Goal: Use online tool/utility: Use online tool/utility

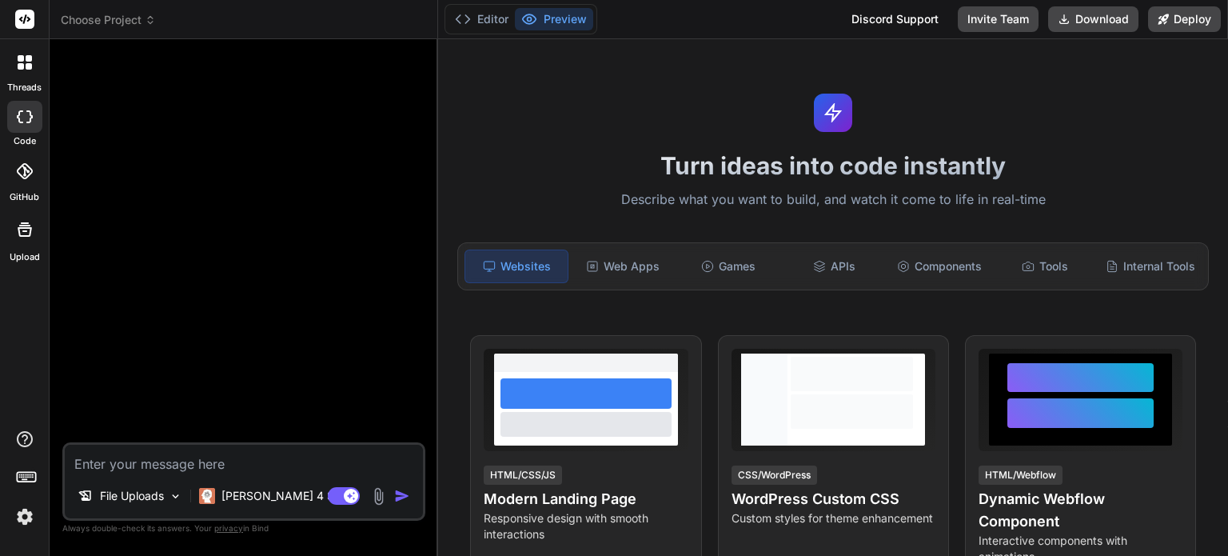
type textarea "x"
click at [131, 17] on span "Choose Project" at bounding box center [108, 20] width 95 height 16
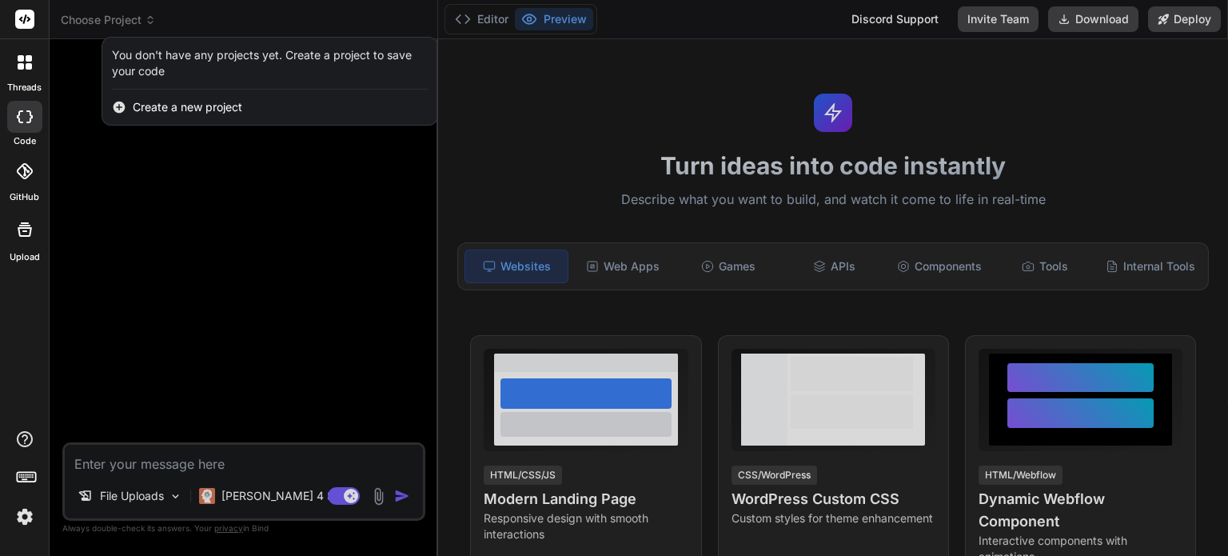
click at [131, 17] on div at bounding box center [614, 278] width 1228 height 556
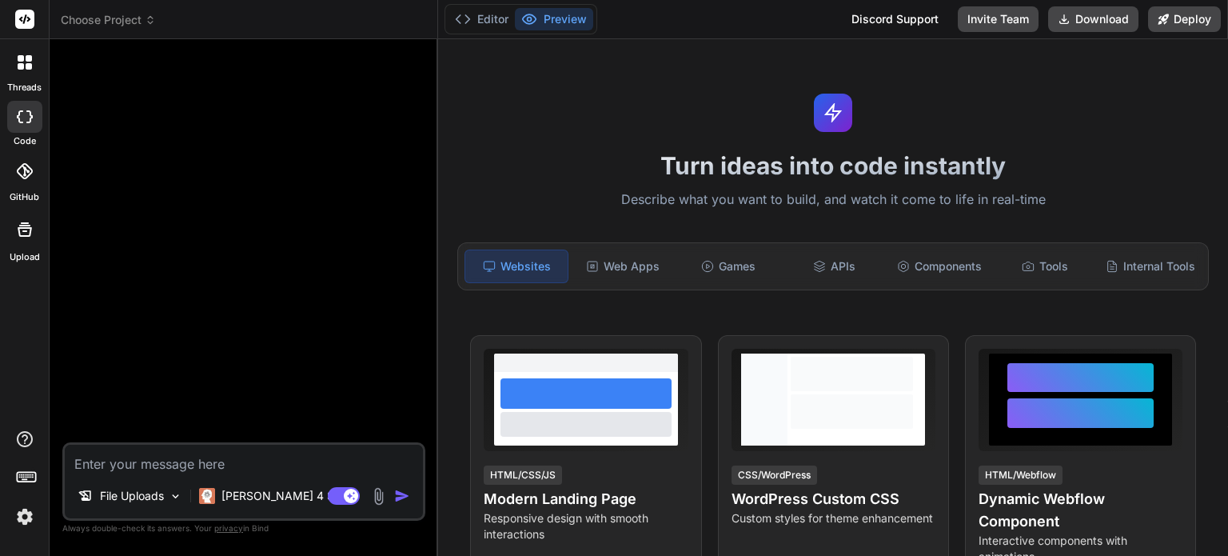
click at [19, 58] on icon at bounding box center [21, 58] width 6 height 6
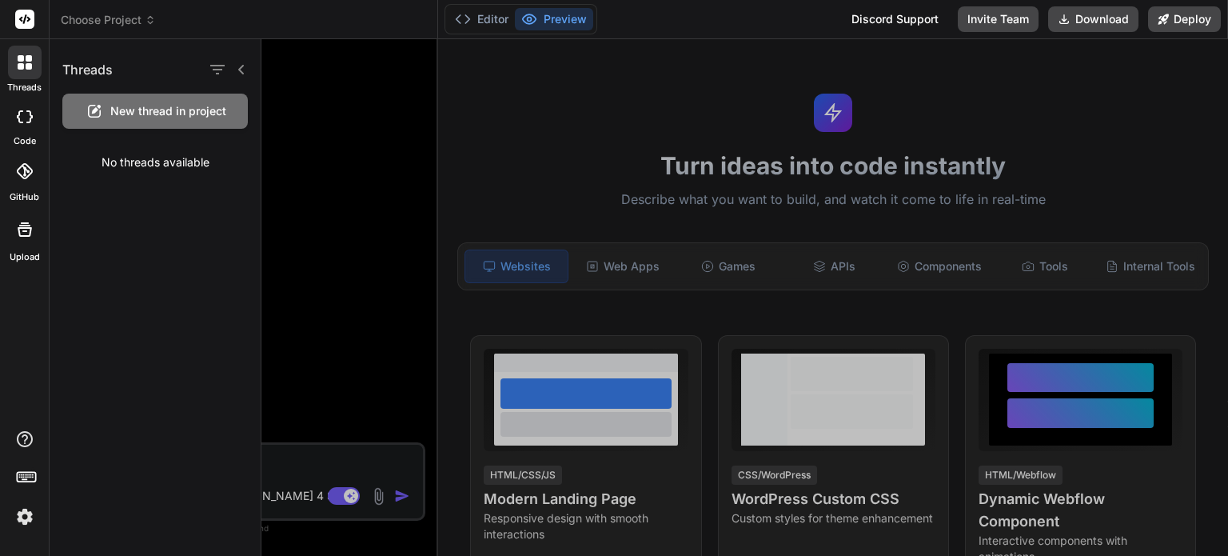
click at [19, 58] on icon at bounding box center [21, 58] width 6 height 6
click at [355, 95] on div at bounding box center [744, 297] width 967 height 517
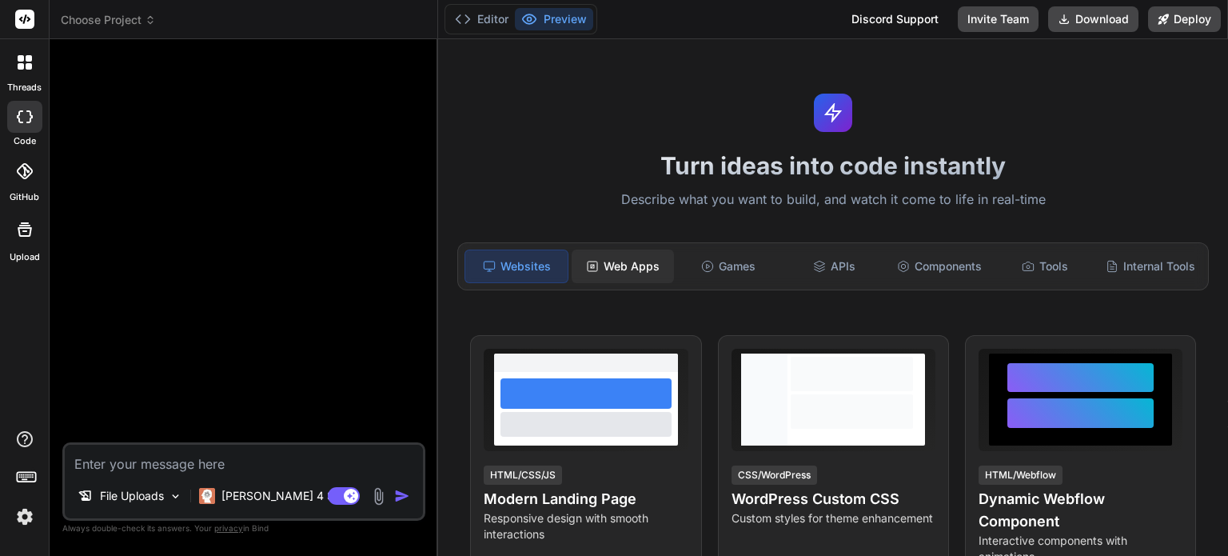
click at [632, 258] on div "Web Apps" at bounding box center [623, 266] width 102 height 34
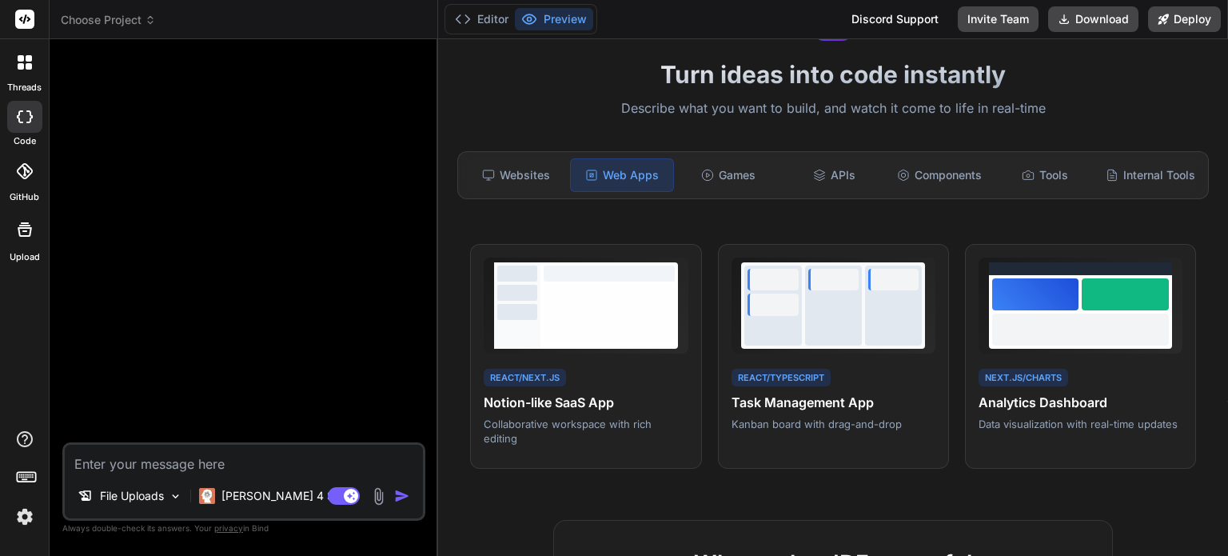
scroll to position [118, 0]
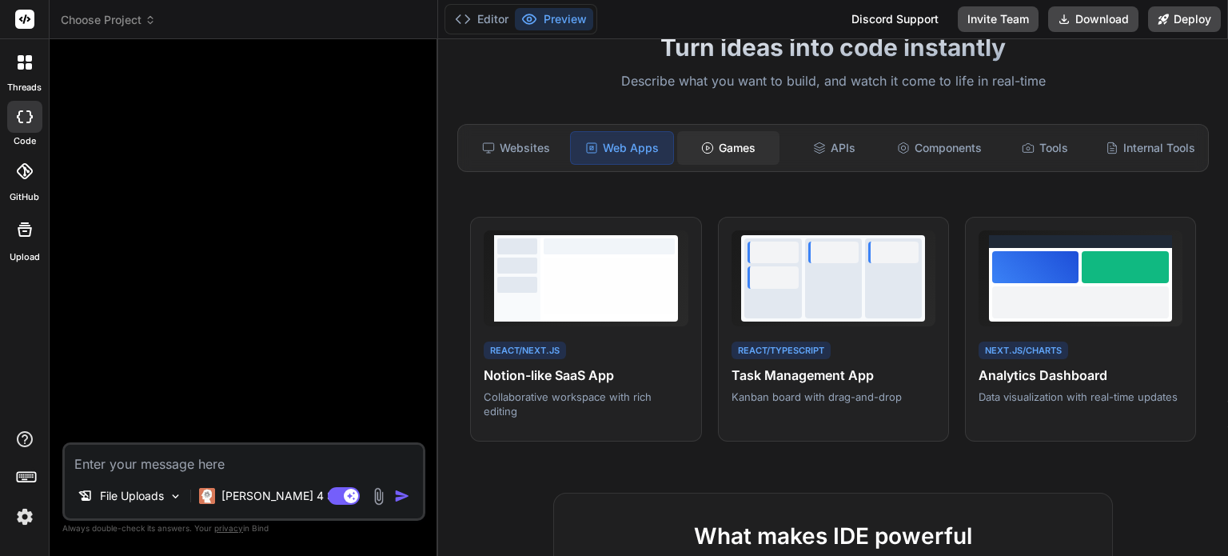
click at [724, 140] on div "Games" at bounding box center [728, 148] width 102 height 34
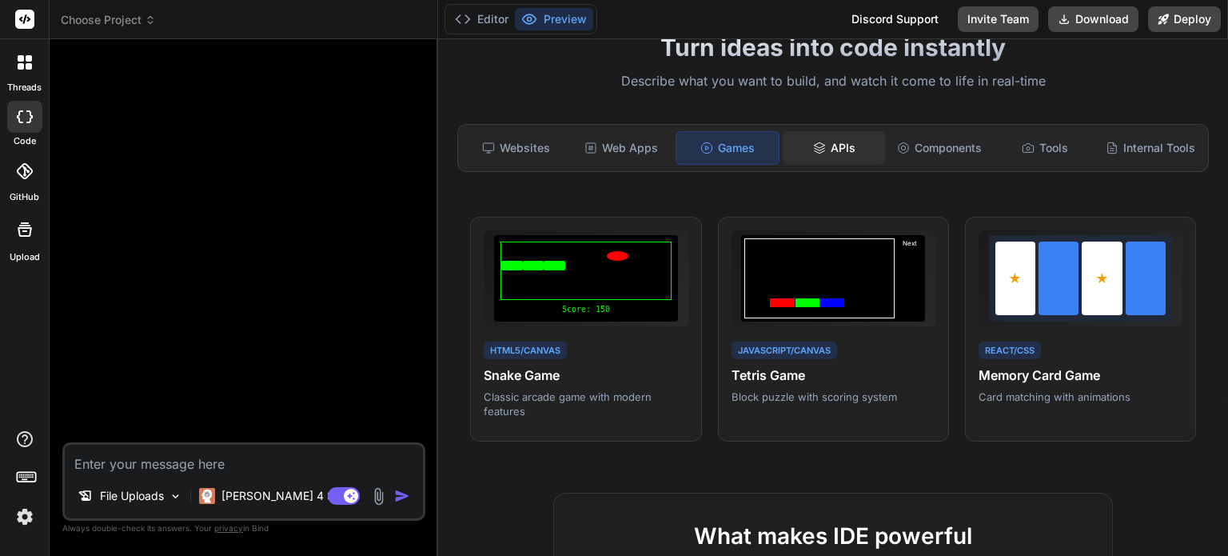
click at [841, 143] on div "APIs" at bounding box center [834, 148] width 102 height 34
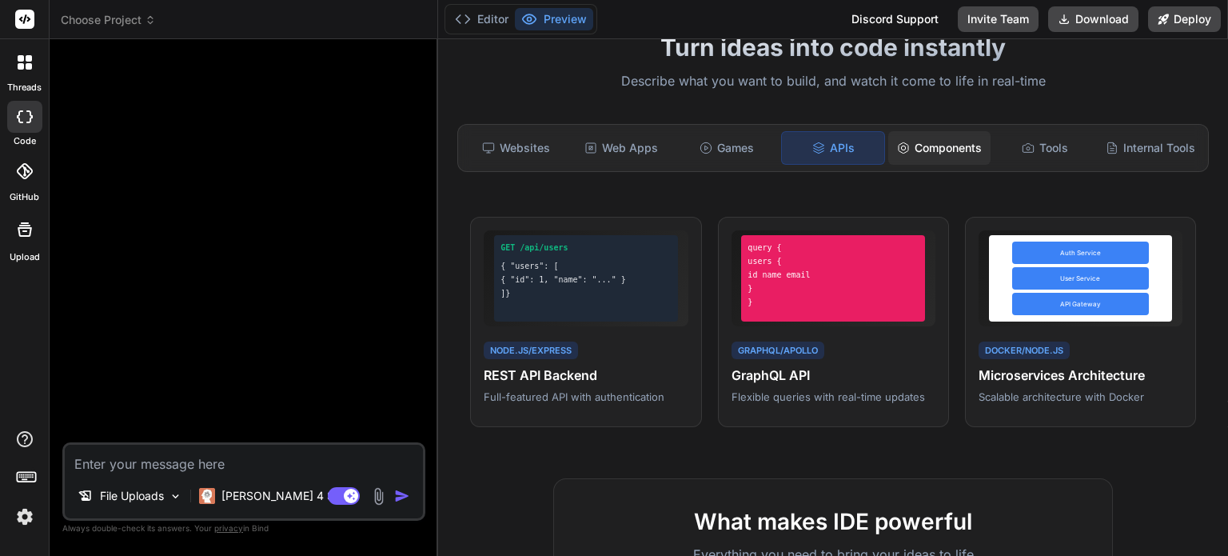
click at [947, 143] on div "Components" at bounding box center [939, 148] width 102 height 34
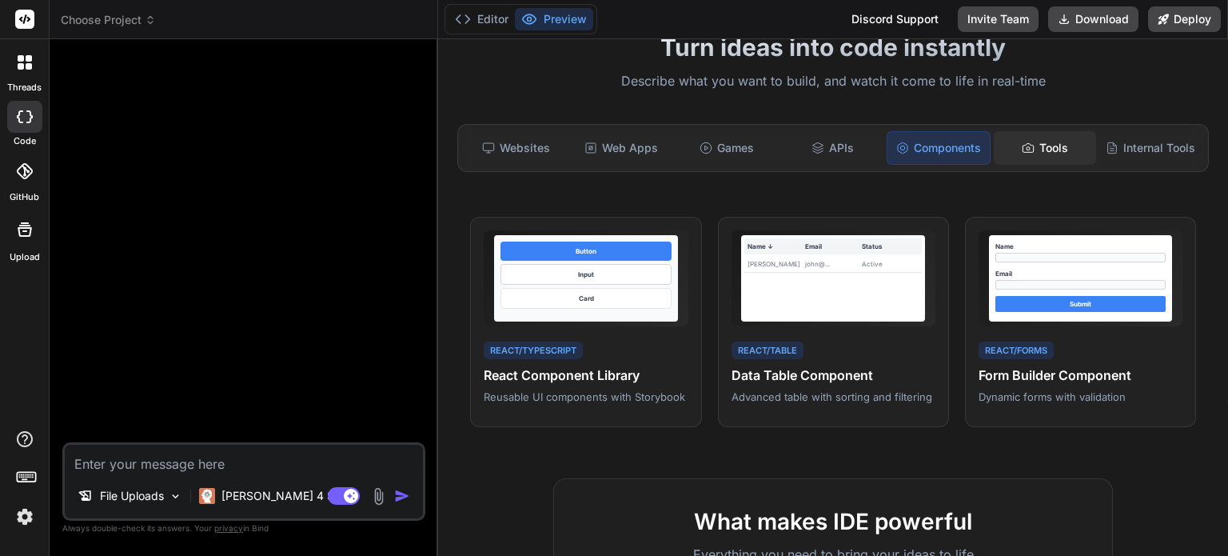
click at [1030, 146] on div "Tools" at bounding box center [1045, 148] width 102 height 34
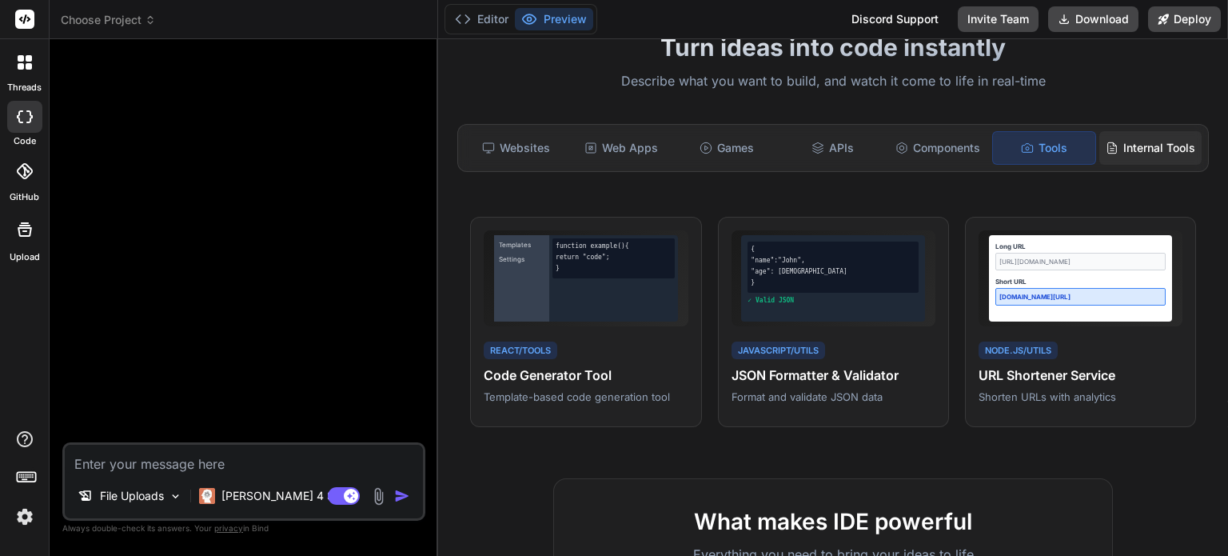
click at [1126, 146] on div "Internal Tools" at bounding box center [1150, 148] width 102 height 34
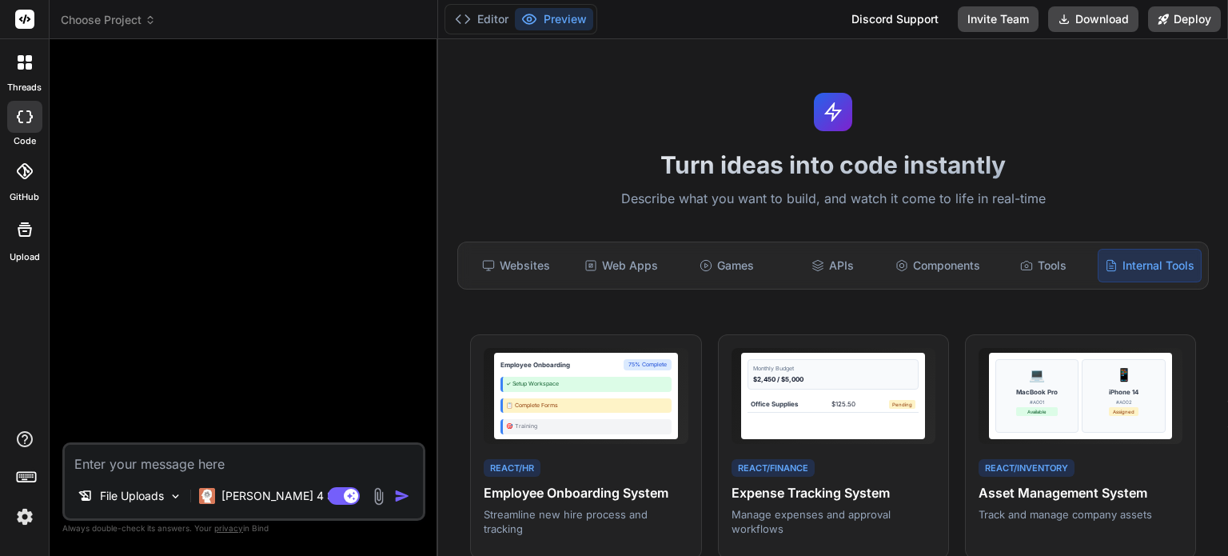
scroll to position [0, 0]
click at [488, 19] on button "Editor" at bounding box center [482, 19] width 66 height 22
